Goal: Information Seeking & Learning: Understand process/instructions

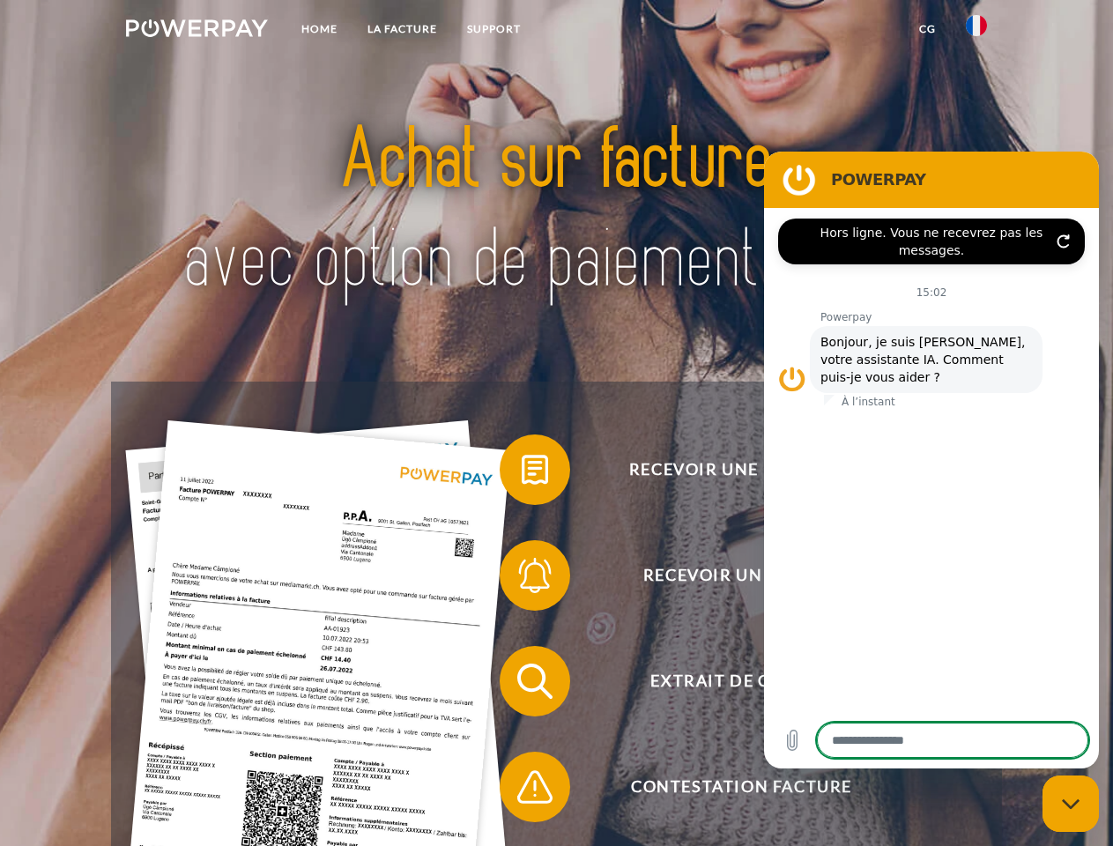
click at [197, 31] on img at bounding box center [197, 28] width 142 height 18
click at [977, 31] on img at bounding box center [976, 25] width 21 height 21
click at [927, 29] on link "CG" at bounding box center [927, 29] width 47 height 32
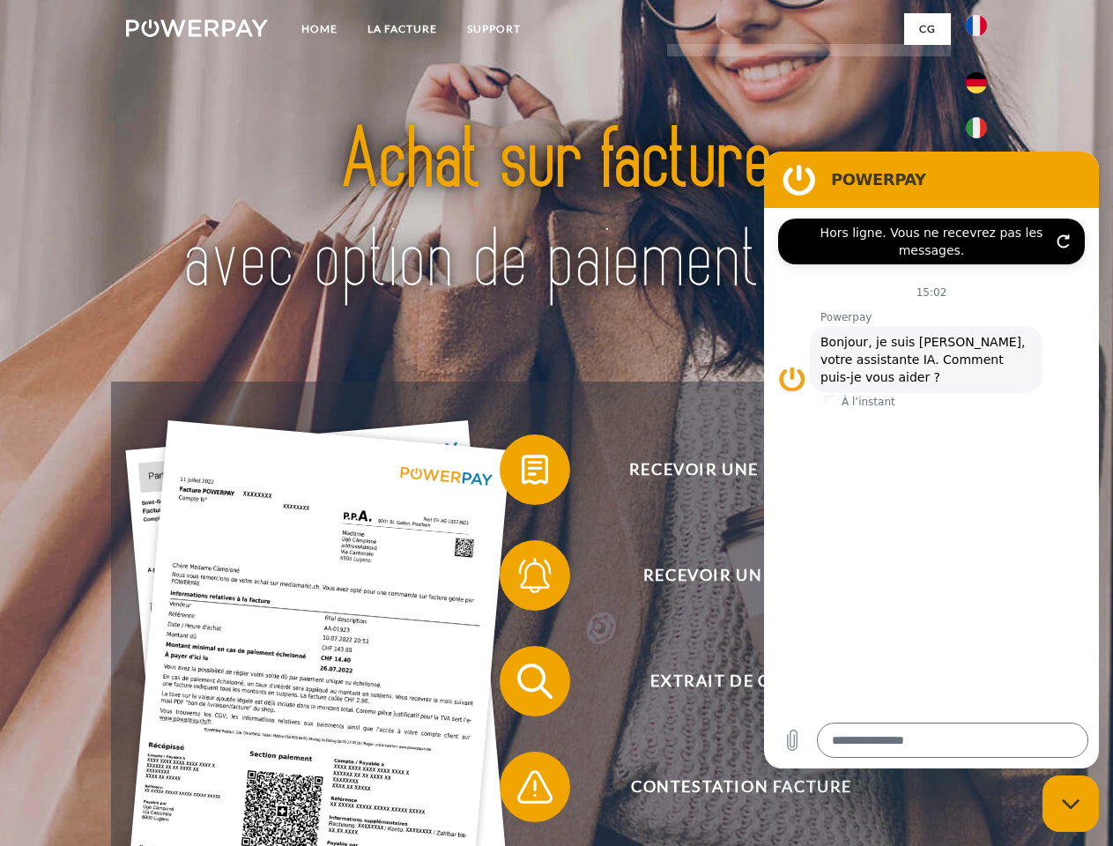
click at [522, 473] on span at bounding box center [509, 470] width 88 height 88
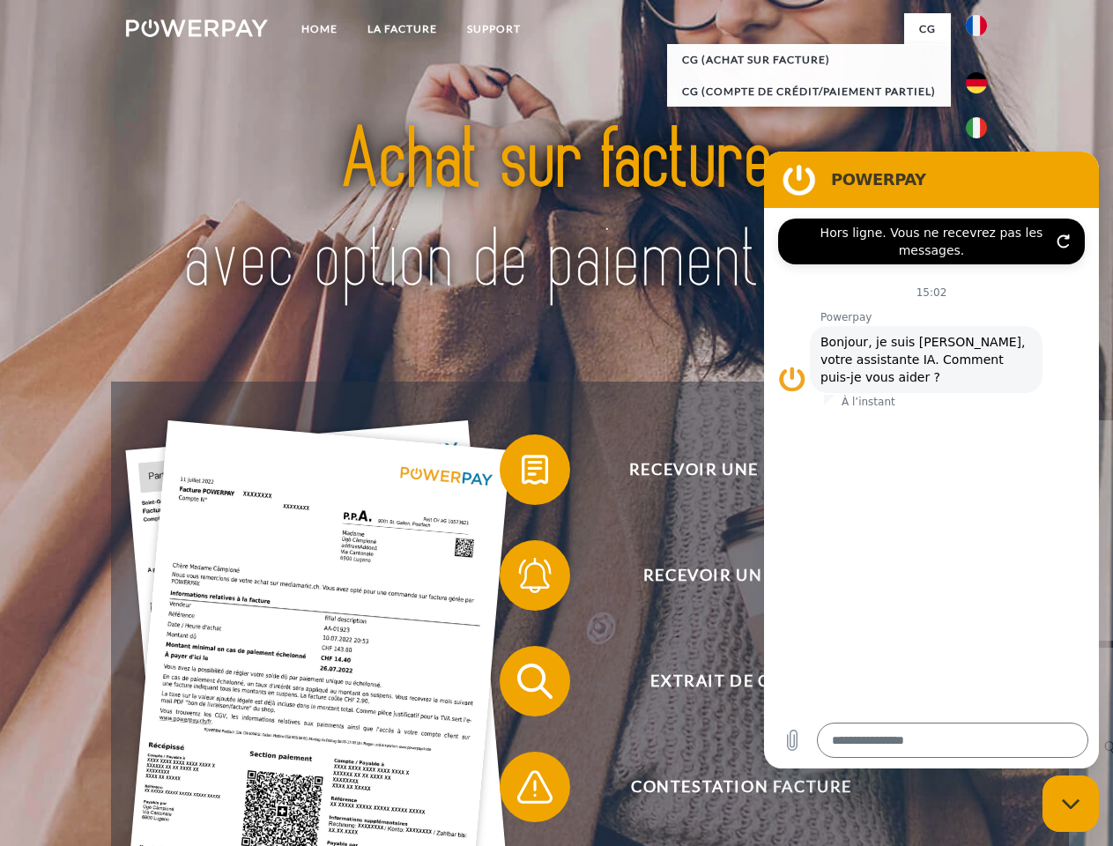
click at [522, 579] on div "Recevoir une facture ? Recevoir un rappel? Extrait de compte retour" at bounding box center [556, 734] width 890 height 705
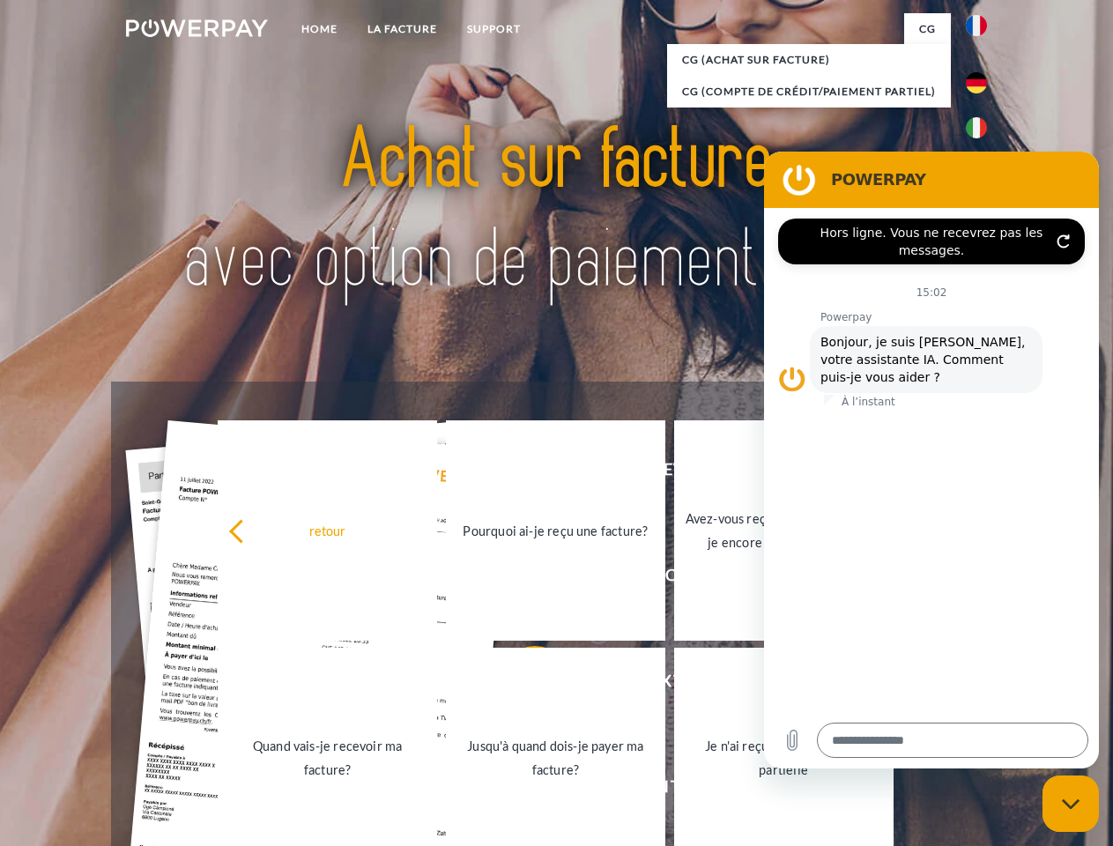
click at [522, 685] on link "Jusqu'à quand dois-je payer ma facture?" at bounding box center [555, 758] width 219 height 220
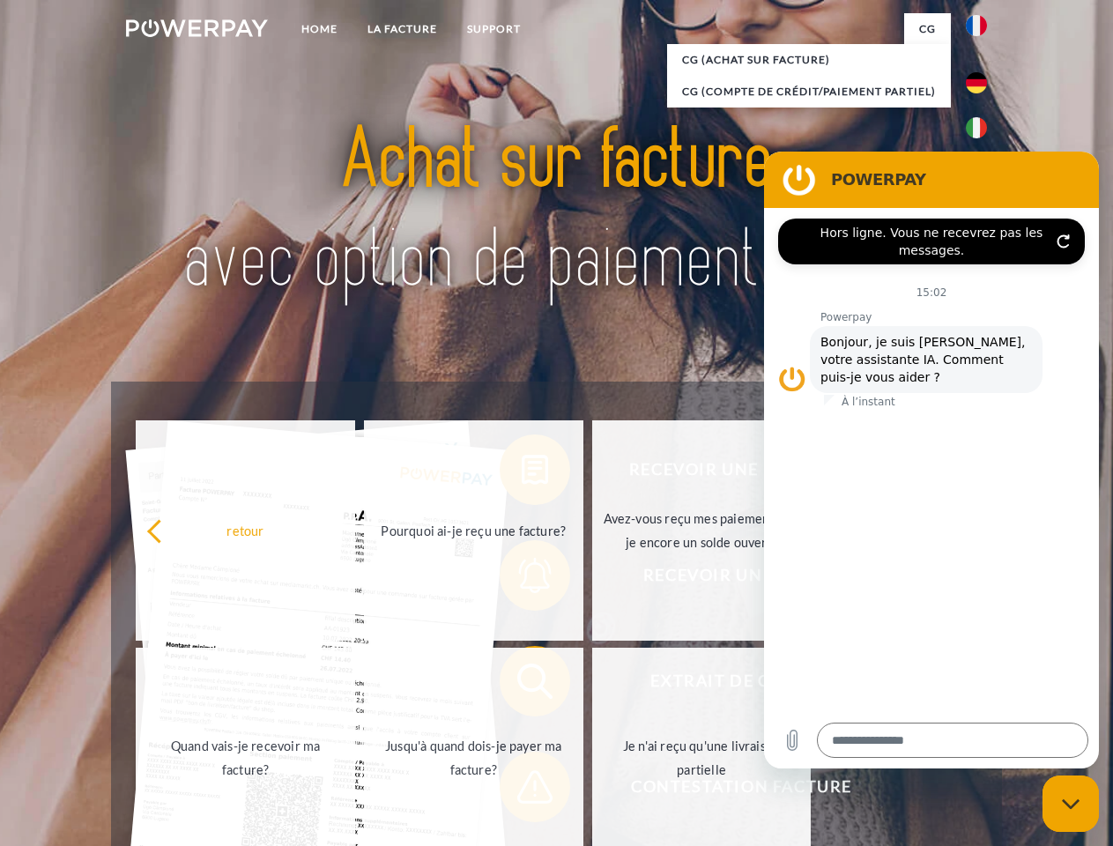
click at [522, 791] on span at bounding box center [509, 787] width 88 height 88
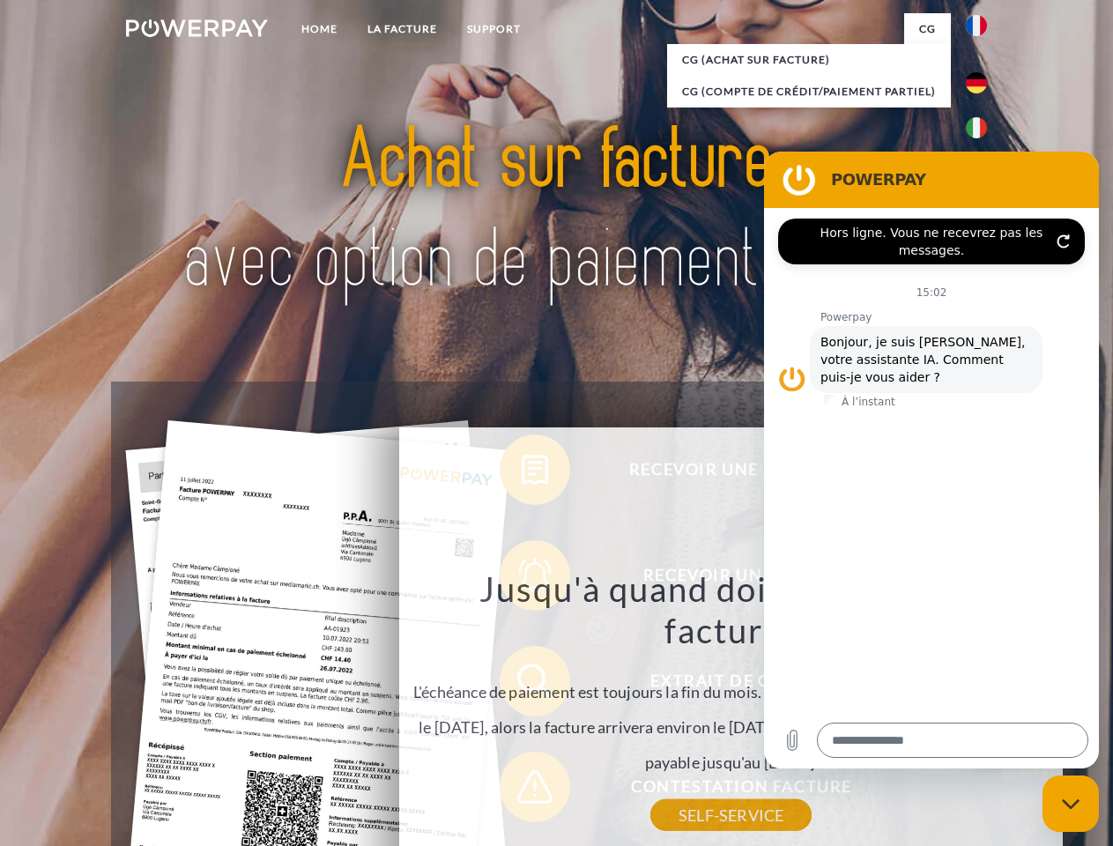
click at [1071, 804] on icon "Fermer la fenêtre de messagerie" at bounding box center [1071, 804] width 19 height 11
type textarea "*"
